Goal: Check status: Check status

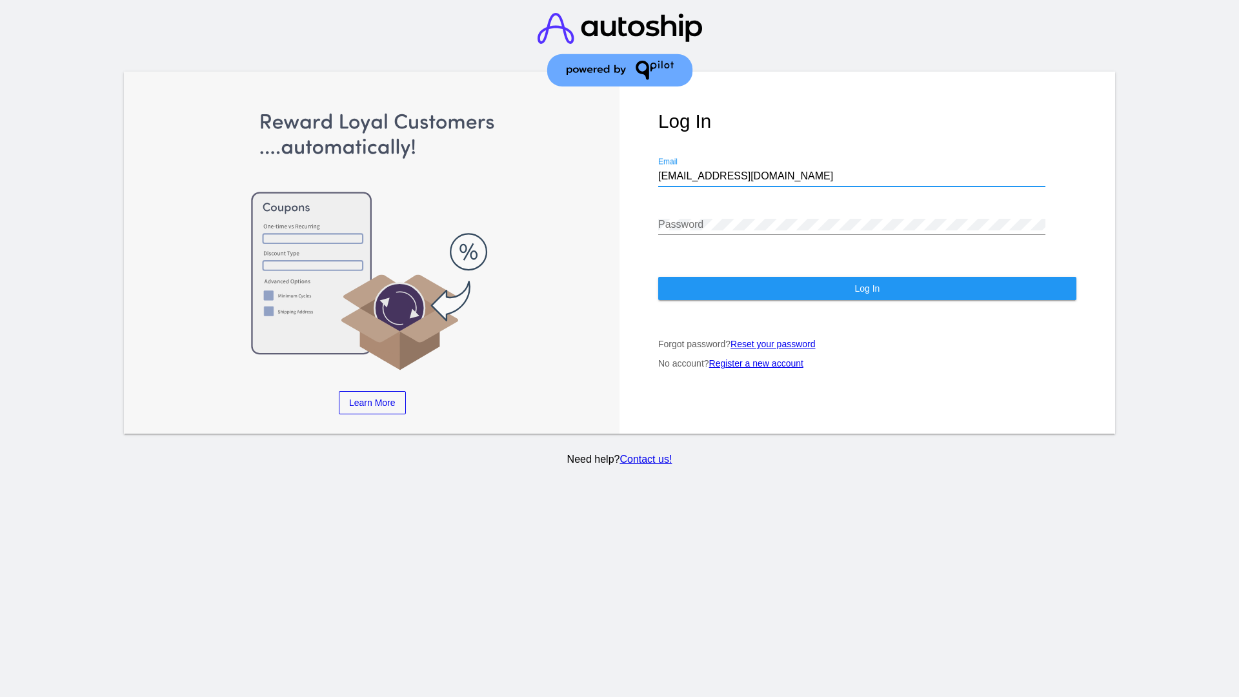
type input "jr@patternsinthecloud.com"
click at [867, 289] on span "Log In" at bounding box center [867, 288] width 25 height 10
